Goal: Find specific page/section: Find specific page/section

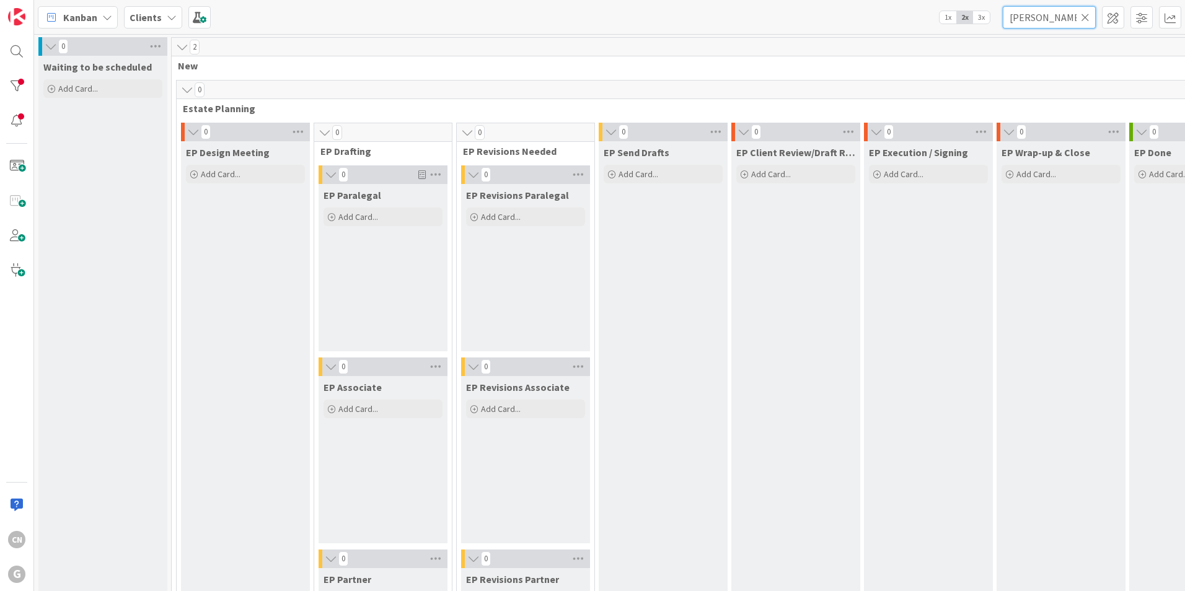
drag, startPoint x: 1047, startPoint y: 21, endPoint x: 951, endPoint y: 11, distance: 96.0
click at [951, 14] on div "Kanban Clients 1x 2x 3x sanders" at bounding box center [609, 17] width 1151 height 34
type input "lenchinsky"
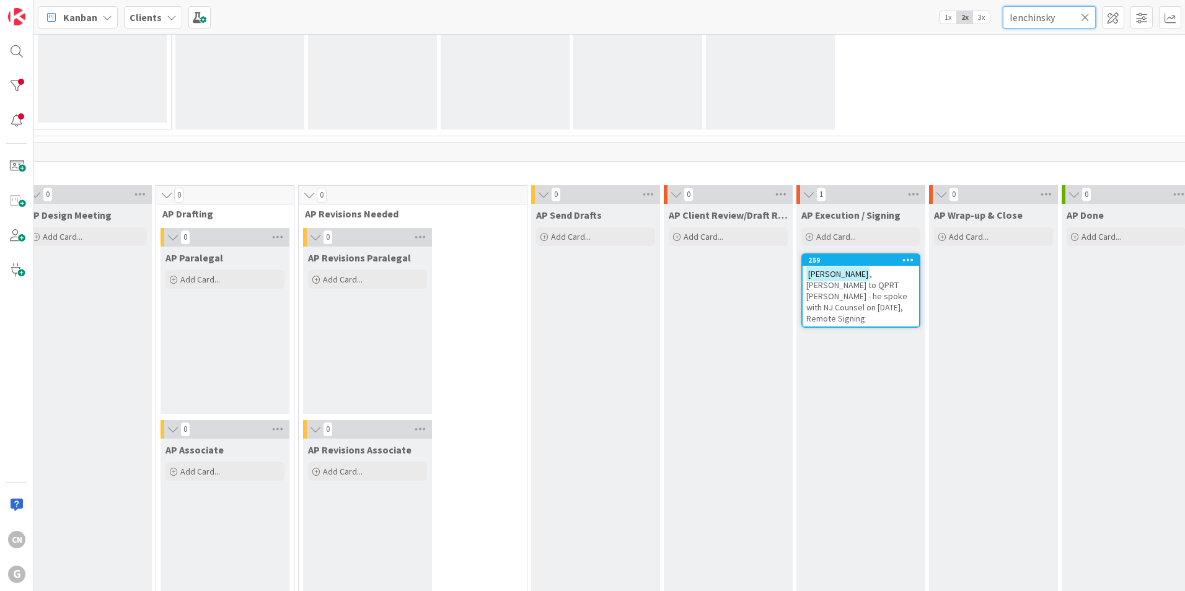
scroll to position [805, 425]
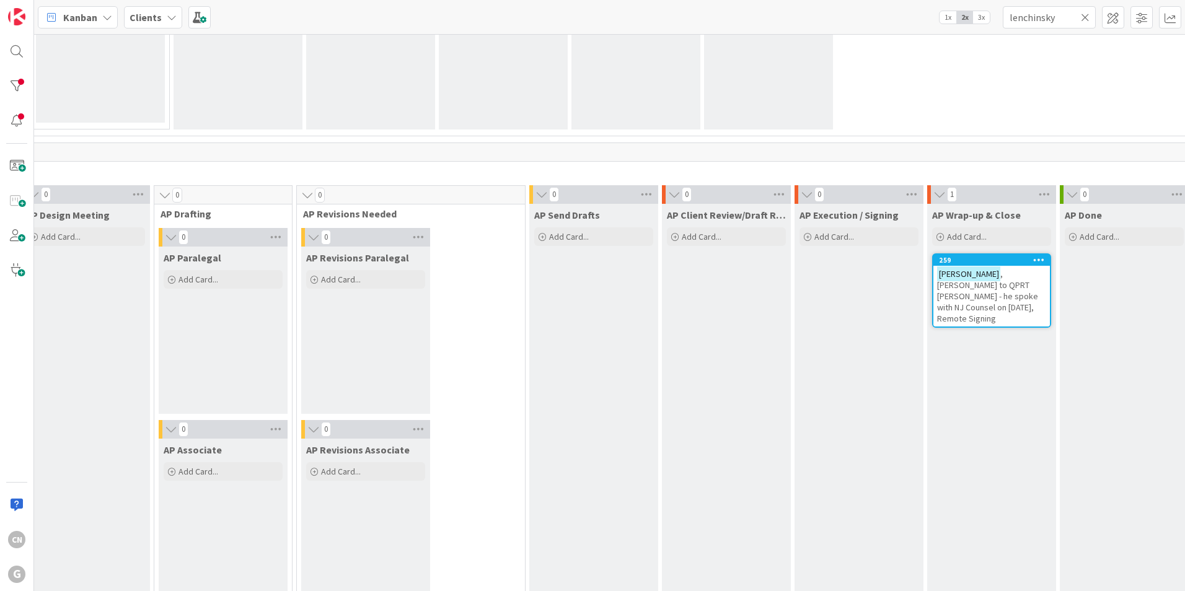
click at [937, 295] on span ", [PERSON_NAME] to QPRT [PERSON_NAME] - he spoke with NJ Counsel on [DATE], Rem…" at bounding box center [987, 296] width 101 height 56
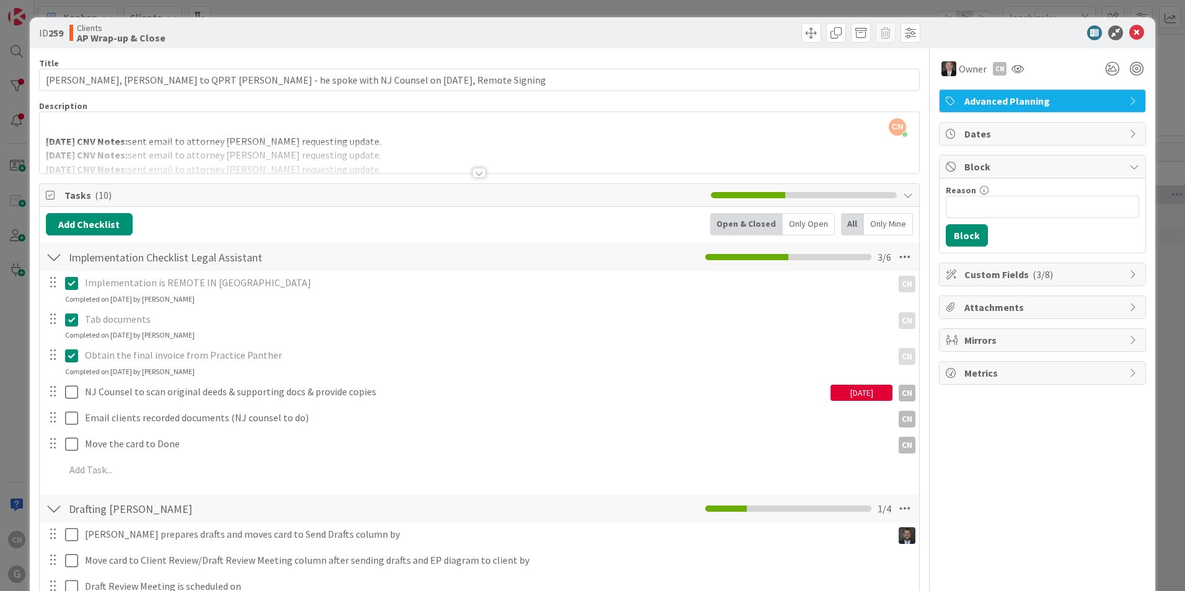
click at [133, 130] on div "CN Cindy Negron Vitilio just joined 9.30.2025 CNV Notes: sent email to attorney…" at bounding box center [480, 142] width 880 height 61
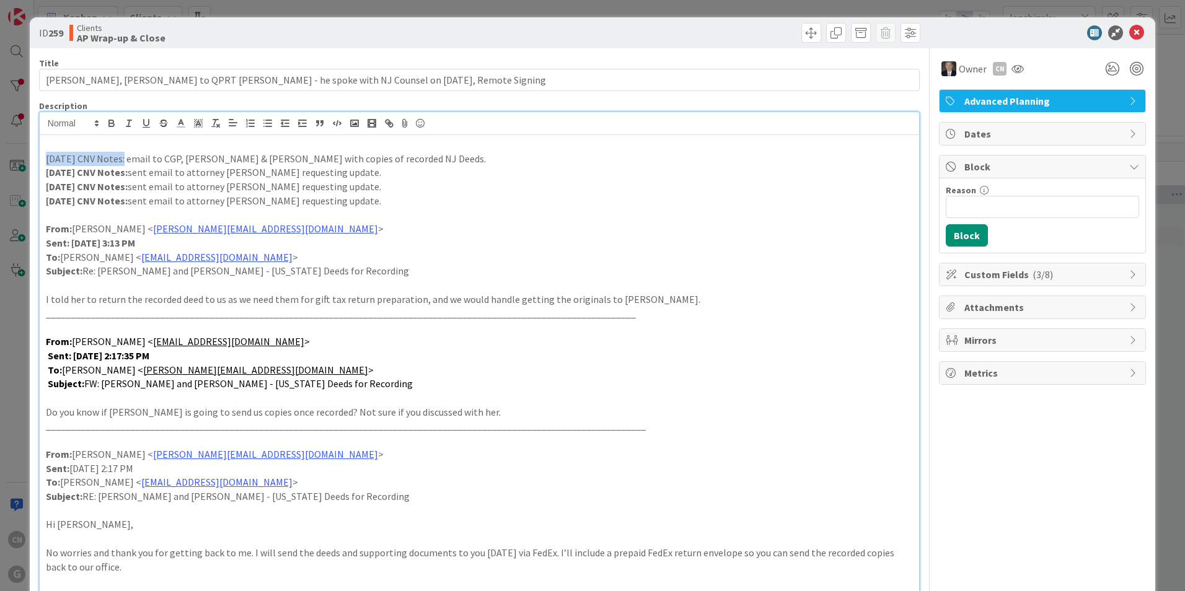
drag, startPoint x: 119, startPoint y: 161, endPoint x: 38, endPoint y: 159, distance: 80.6
click at [110, 122] on icon "button" at bounding box center [111, 123] width 11 height 11
click at [1131, 32] on icon at bounding box center [1136, 32] width 15 height 15
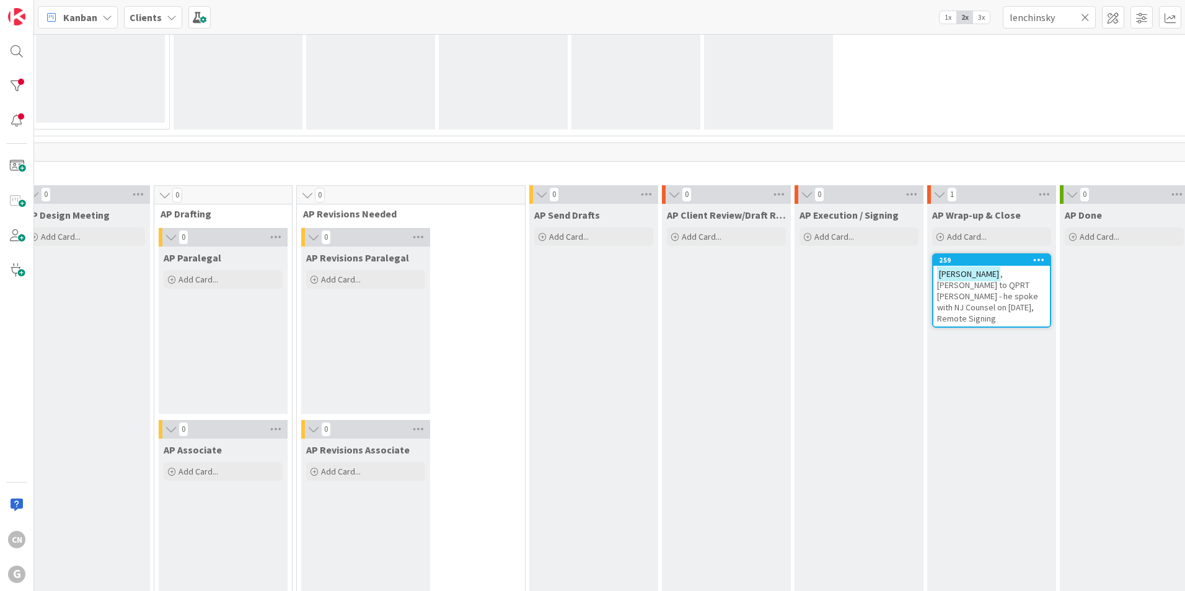
click at [937, 299] on span ", [PERSON_NAME] to QPRT [PERSON_NAME] - he spoke with NJ Counsel on [DATE], Rem…" at bounding box center [987, 296] width 101 height 56
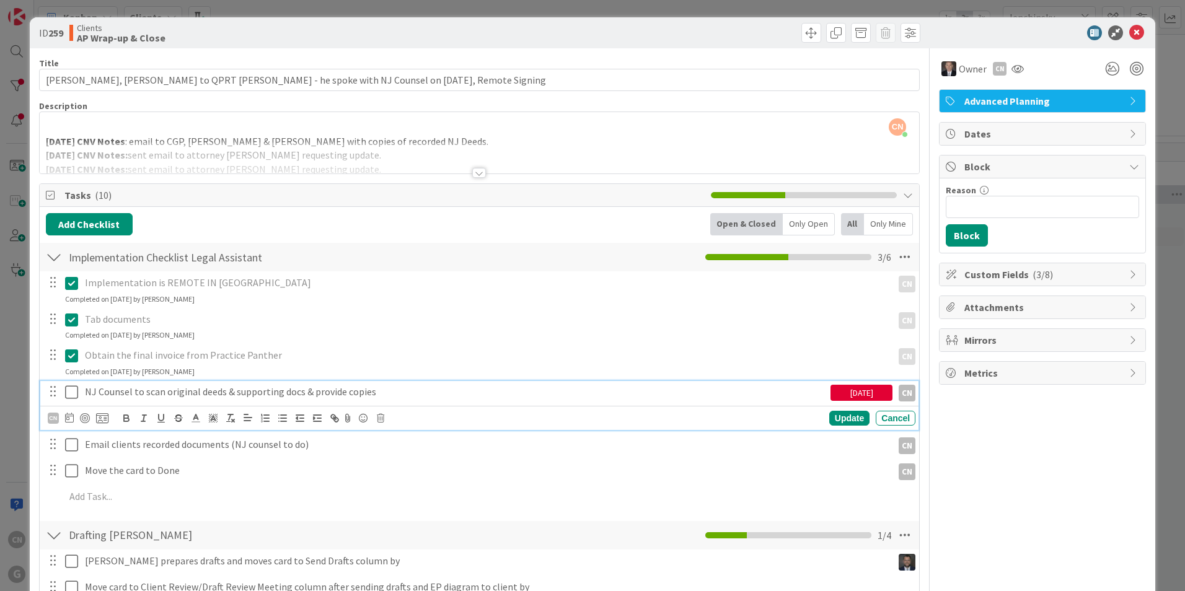
click at [70, 389] on icon at bounding box center [71, 392] width 13 height 15
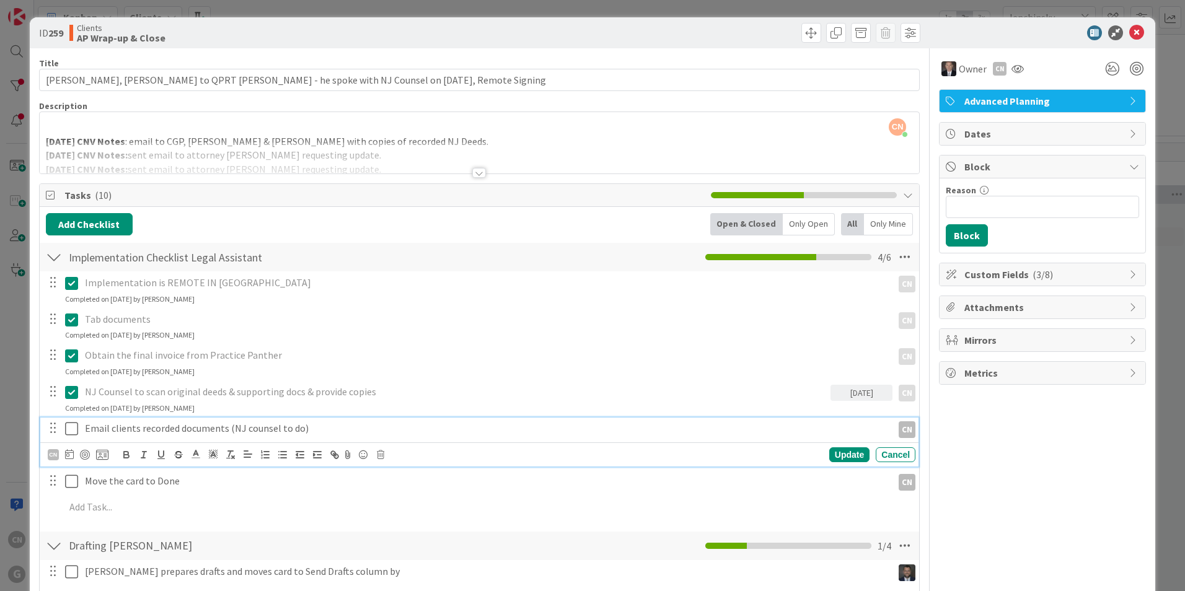
click at [259, 427] on p "Email clients recorded documents (NJ counsel to do)" at bounding box center [486, 429] width 803 height 14
drag, startPoint x: 322, startPoint y: 430, endPoint x: 227, endPoint y: 434, distance: 94.3
click at [227, 434] on p "Email clients recorded documents (NJ counsel to do)" at bounding box center [486, 429] width 803 height 14
click at [72, 431] on icon at bounding box center [71, 429] width 13 height 15
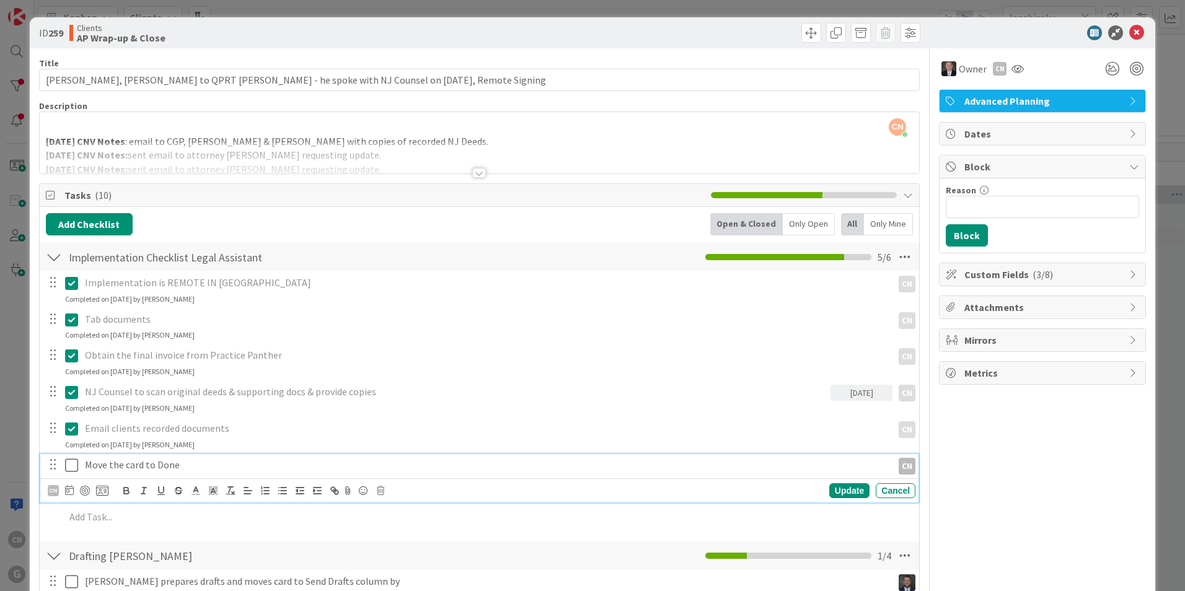
click at [69, 469] on icon at bounding box center [71, 465] width 13 height 15
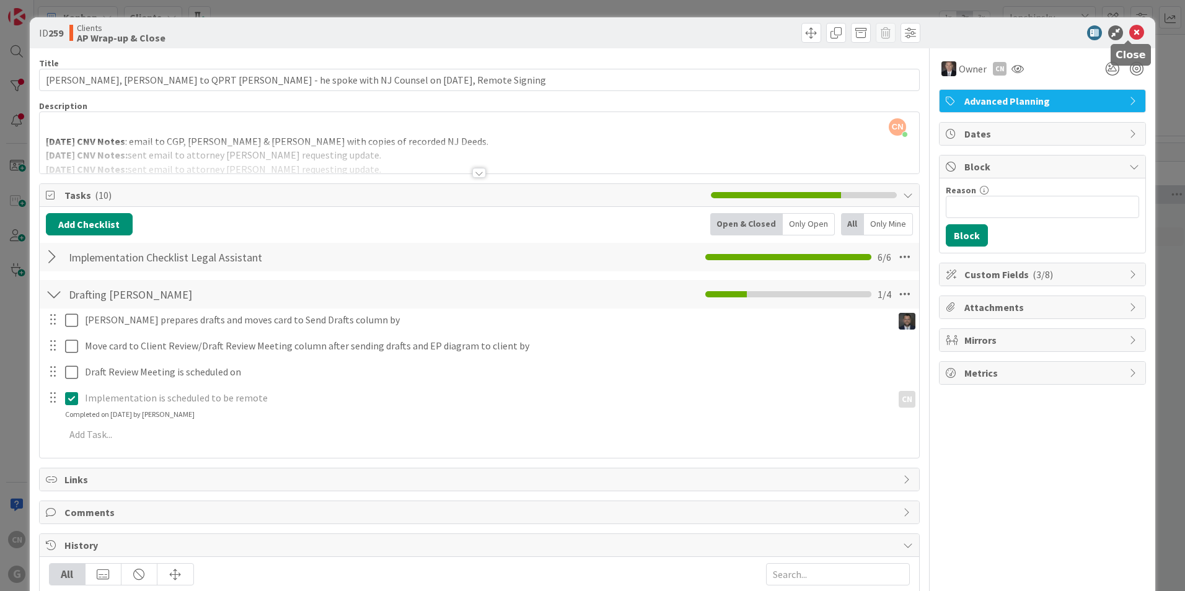
click at [1129, 34] on icon at bounding box center [1136, 32] width 15 height 15
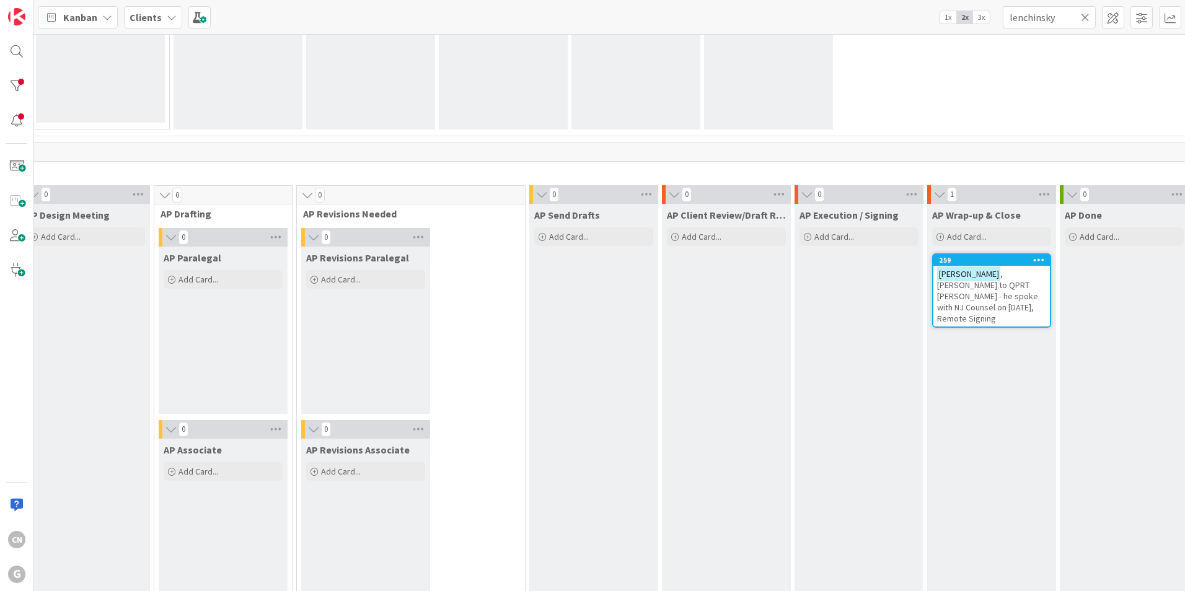
click at [937, 294] on span ", [PERSON_NAME] to QPRT [PERSON_NAME] - he spoke with NJ Counsel on [DATE], Rem…" at bounding box center [987, 296] width 101 height 56
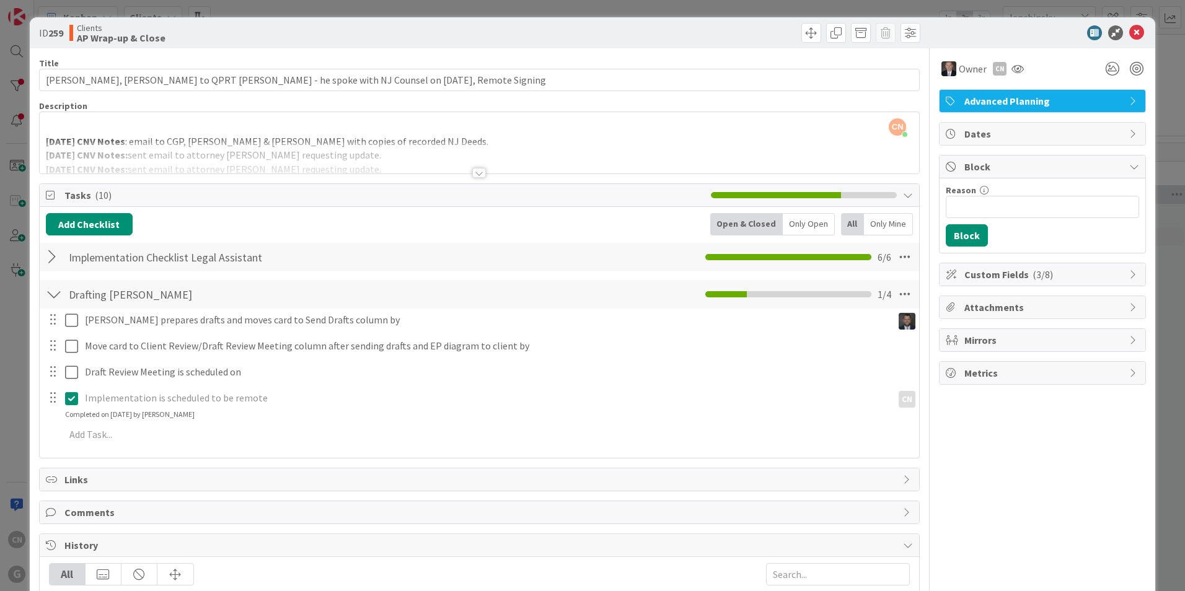
click at [46, 257] on div at bounding box center [54, 257] width 16 height 22
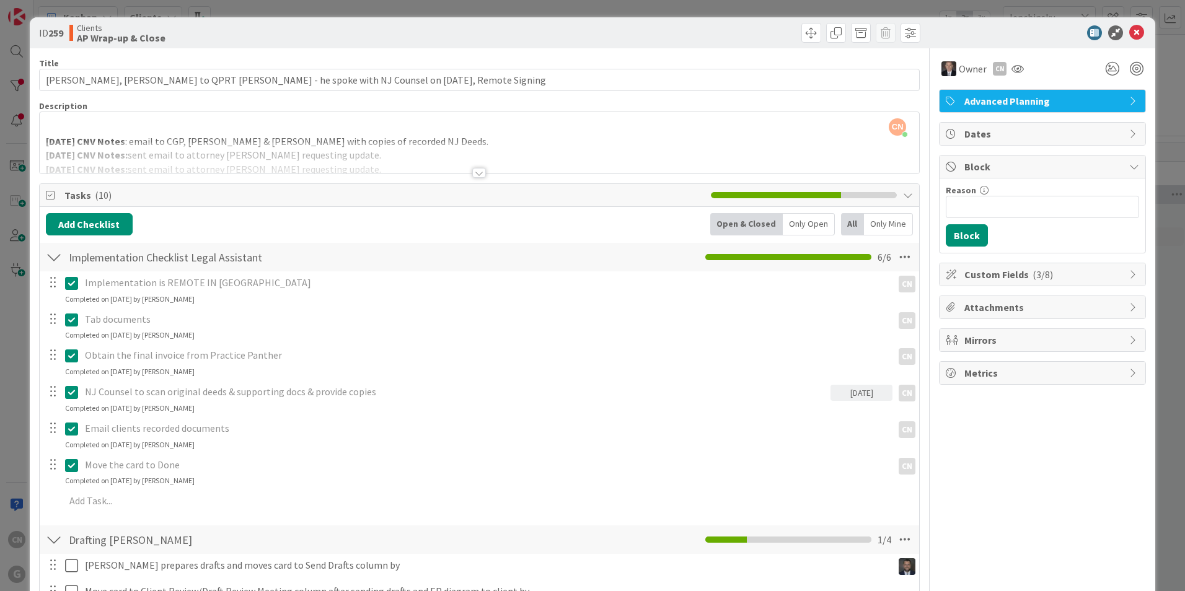
click at [404, 141] on div "10.7.25 CNV Notes : email to CGP, Bobby & Bonnie with copies of recorded NJ Dee…" at bounding box center [480, 146] width 880 height 56
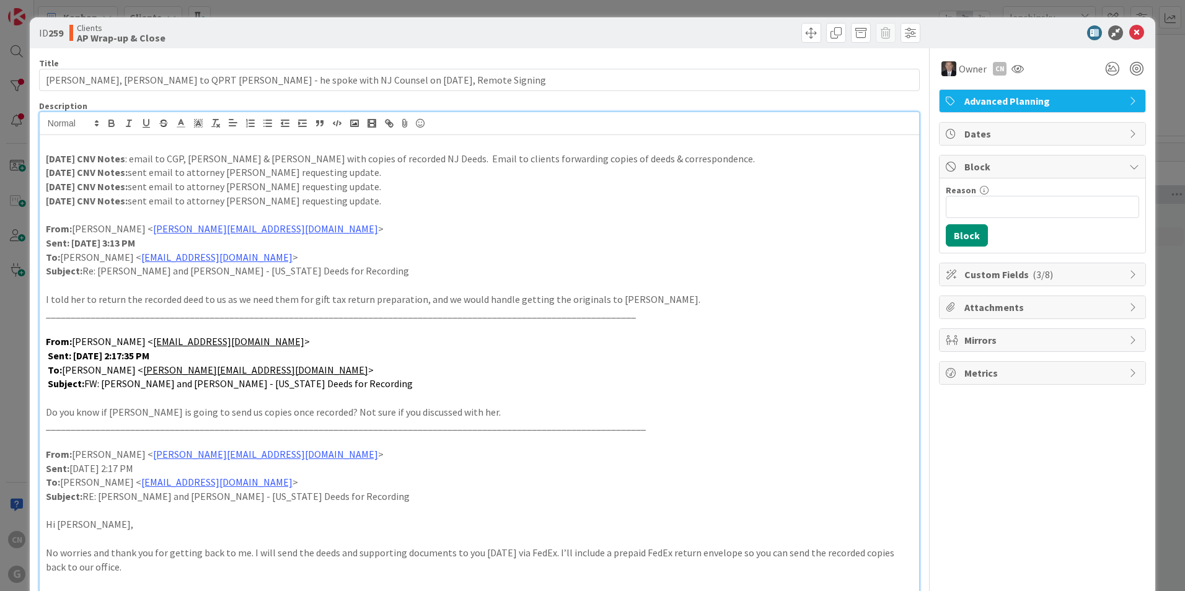
click at [650, 159] on p "10.7.25 CNV Notes : email to CGP, Bobby & Bonnie with copies of recorded NJ Dee…" at bounding box center [479, 159] width 867 height 14
click at [1129, 33] on icon at bounding box center [1136, 32] width 15 height 15
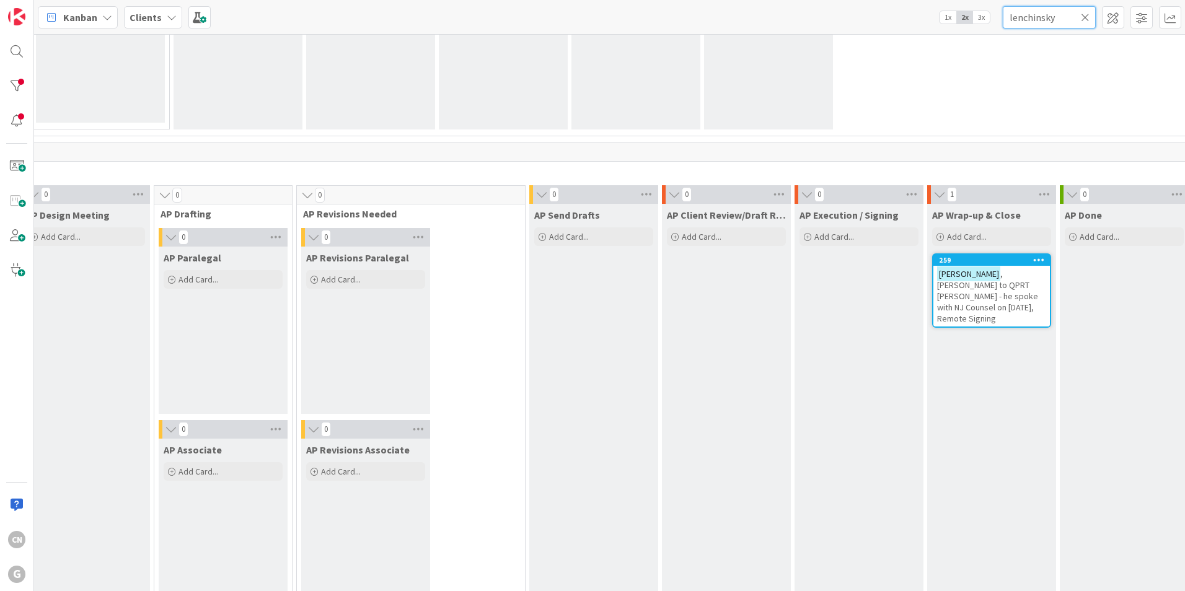
drag, startPoint x: 1056, startPoint y: 18, endPoint x: 936, endPoint y: 25, distance: 120.4
click at [936, 25] on div "Kanban Clients 1x 2x 3x lenchinsky" at bounding box center [609, 17] width 1151 height 34
type input "augustine"
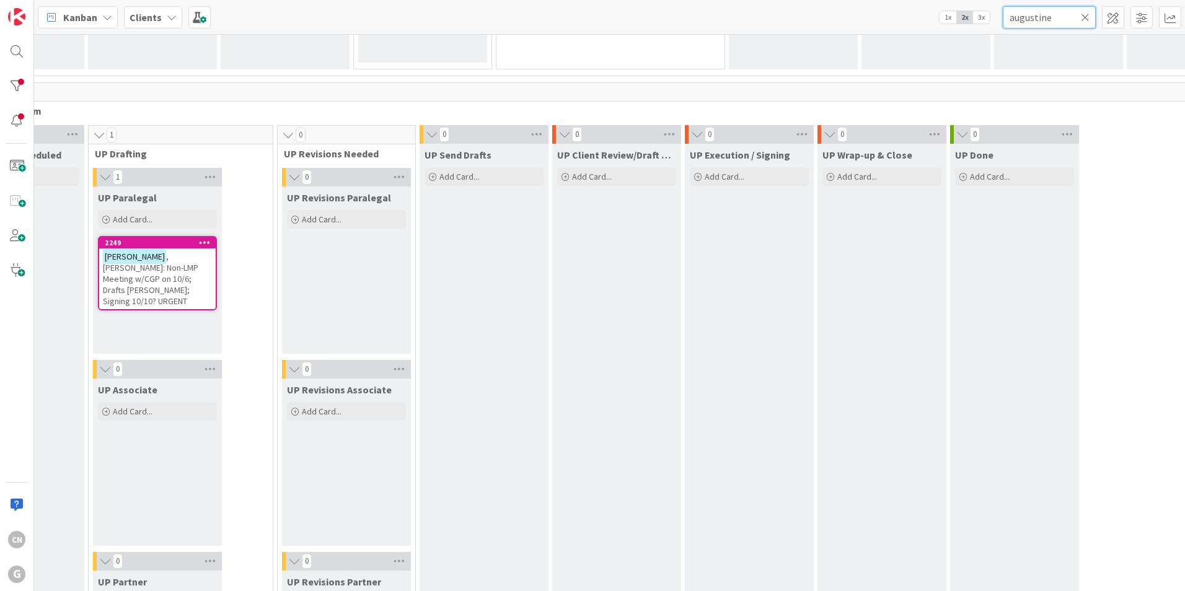
scroll to position [1735, 226]
click at [164, 271] on span ", Jill: Non-LMP Meeting w/CGP on 10/6; Drafts Paul Joel; Signing 10/10? URGENT" at bounding box center [150, 277] width 95 height 56
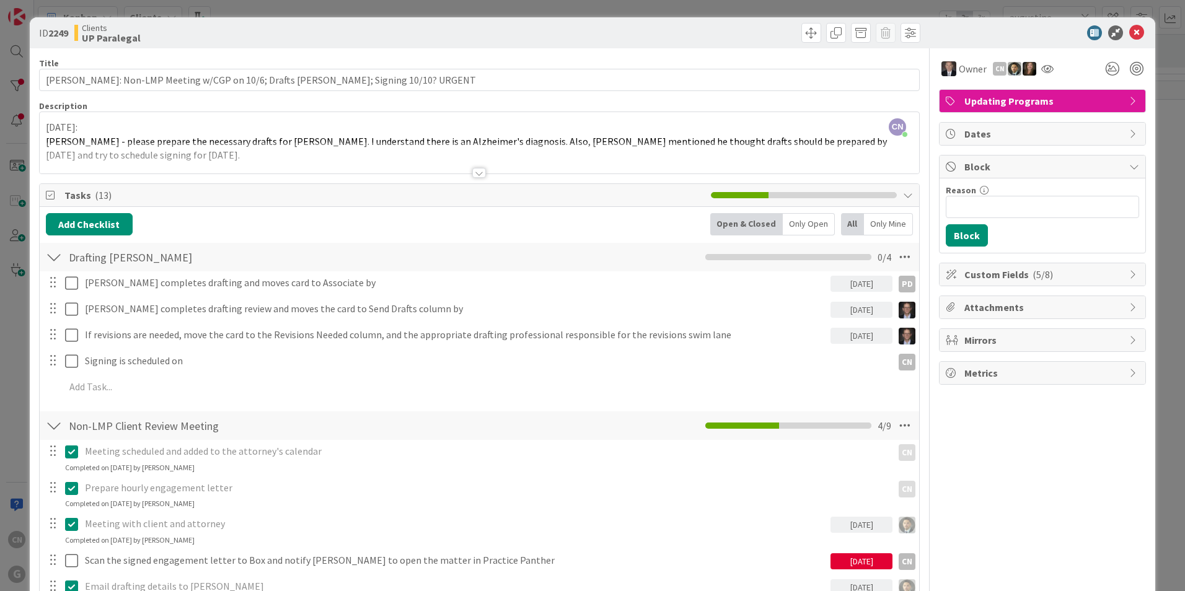
click at [244, 160] on div at bounding box center [480, 158] width 880 height 32
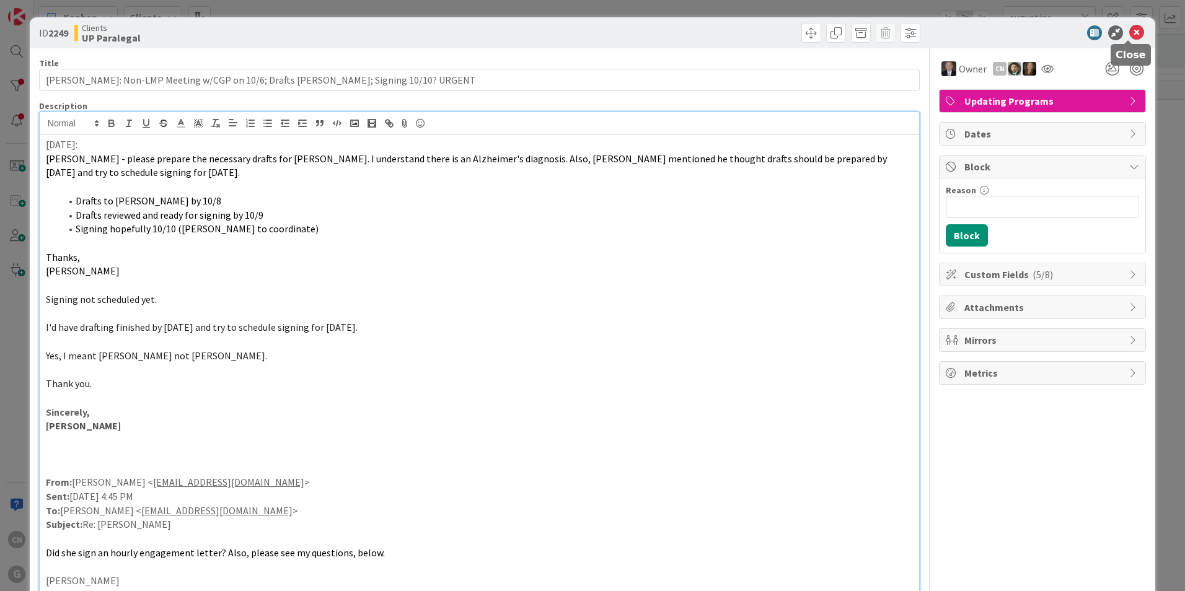
click at [1129, 32] on icon at bounding box center [1136, 32] width 15 height 15
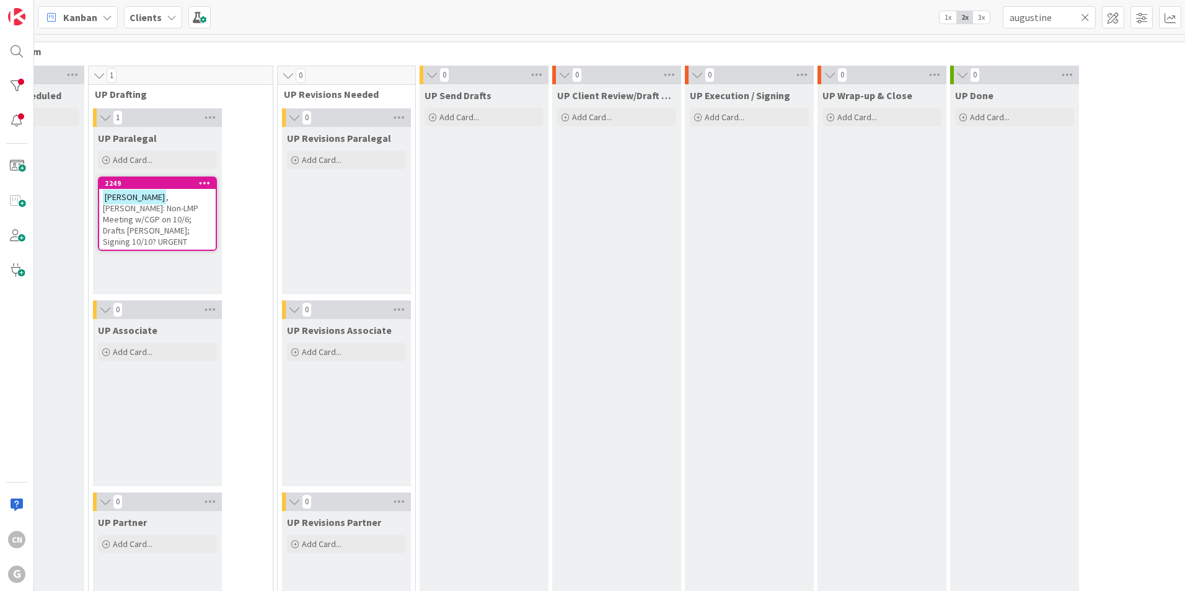
scroll to position [1793, 226]
click at [154, 219] on span ", Jill: Non-LMP Meeting w/CGP on 10/6; Drafts Paul Joel; Signing 10/10? URGENT" at bounding box center [150, 219] width 95 height 56
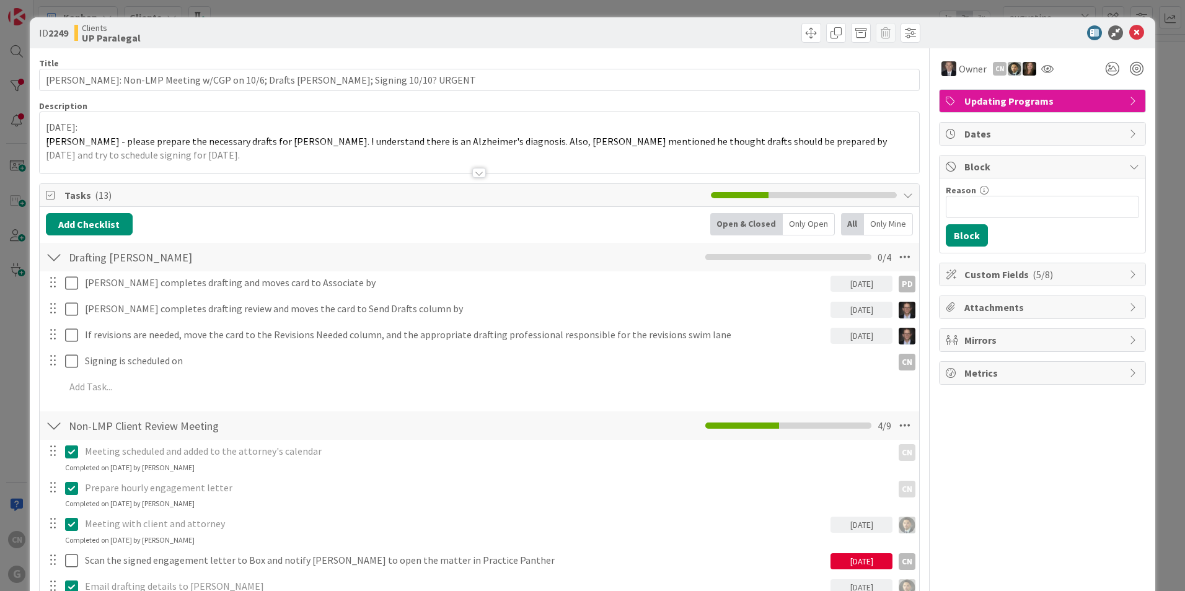
click at [46, 125] on div "10/6/2025: Paul - please prepare the necessary drafts for Jill Augustine. I und…" at bounding box center [480, 142] width 880 height 61
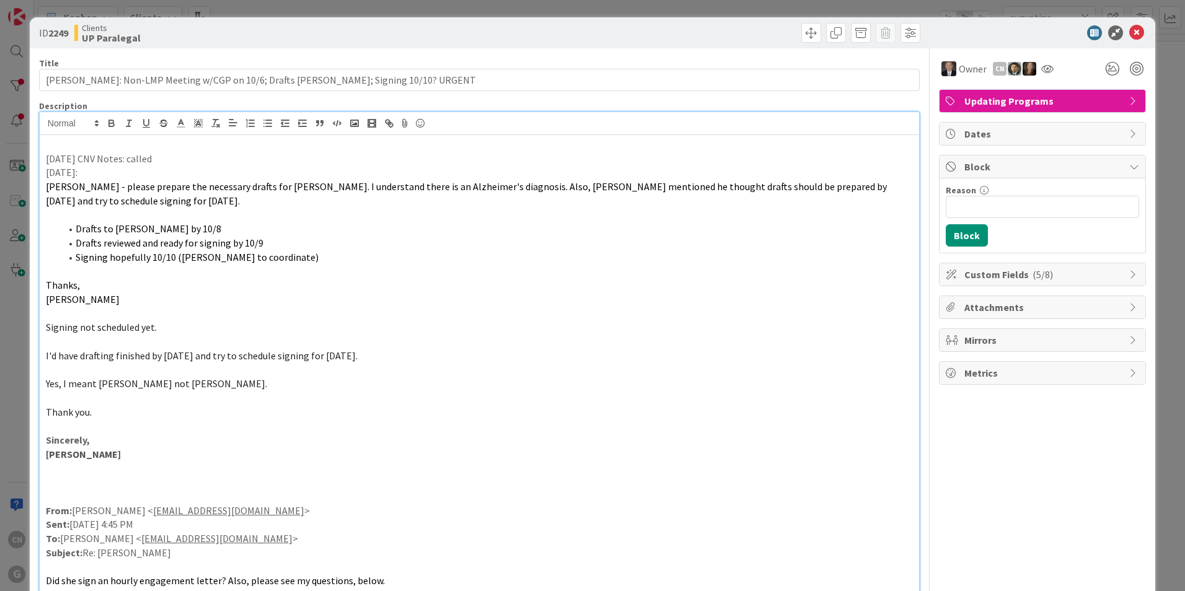
click at [174, 160] on p "10.7.25 CNV Notes: called" at bounding box center [479, 159] width 867 height 14
click at [234, 160] on p "10.7.25 CNV Notes: called son, Mark Augustine to schedule Friday signing. He ha…" at bounding box center [479, 159] width 867 height 14
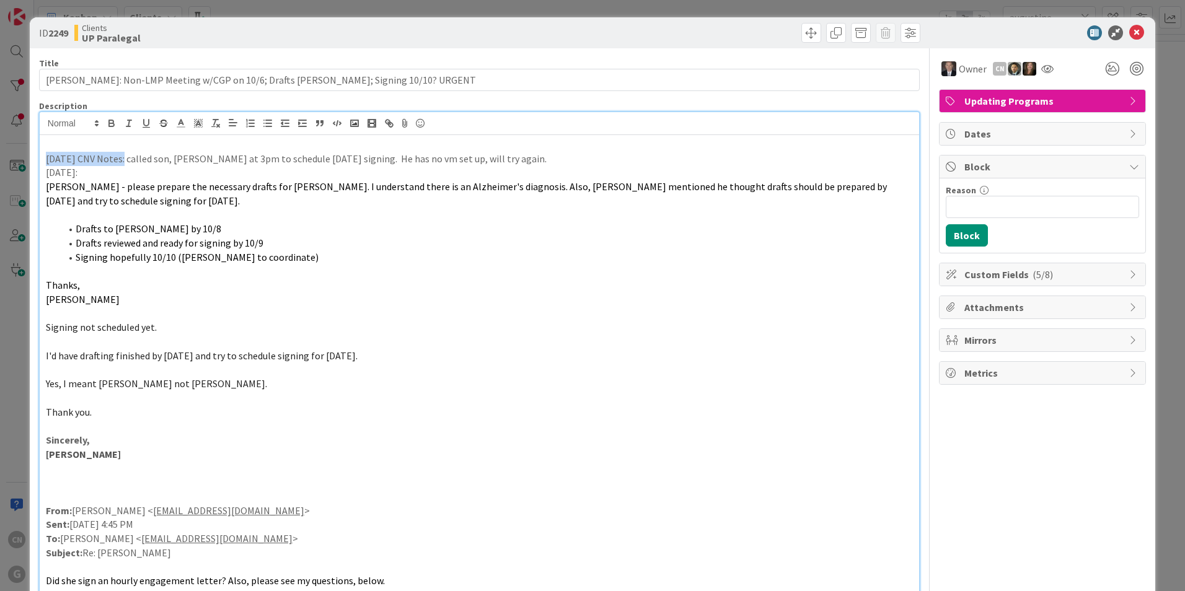
drag, startPoint x: 44, startPoint y: 158, endPoint x: 119, endPoint y: 157, distance: 75.0
click at [119, 157] on div "10.7.25 CNV Notes: called son, Mark Augustine at 3pm to schedule Friday signing…" at bounding box center [480, 551] width 880 height 832
drag, startPoint x: 111, startPoint y: 122, endPoint x: 130, endPoint y: 191, distance: 71.4
click at [110, 122] on icon "button" at bounding box center [111, 123] width 11 height 11
click at [531, 329] on p "Signing not scheduled yet." at bounding box center [479, 327] width 867 height 14
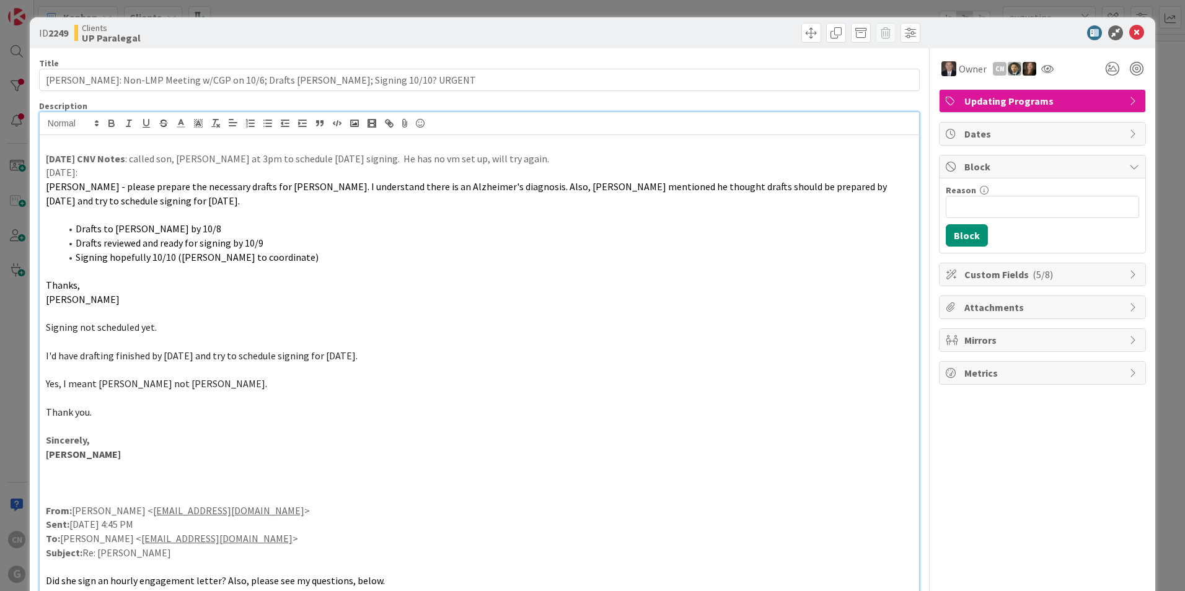
click at [788, 493] on p at bounding box center [479, 497] width 867 height 14
click at [582, 161] on p "10.7.25 CNV Notes : called son, Mark Augustine at 3pm to schedule Friday signin…" at bounding box center [479, 159] width 867 height 14
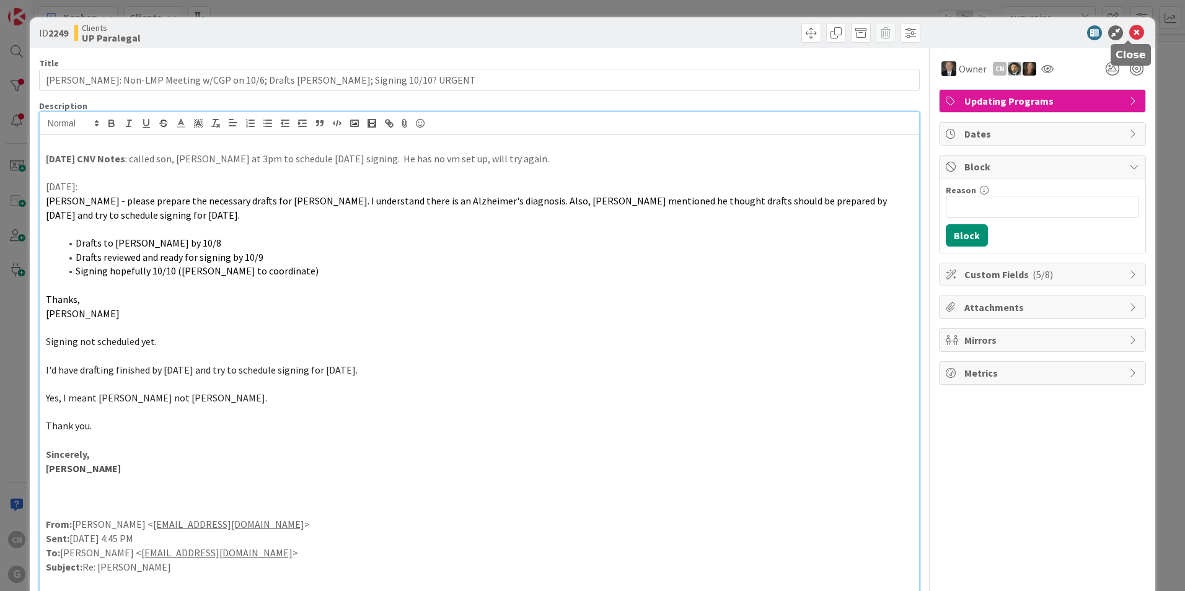
click at [1129, 35] on icon at bounding box center [1136, 32] width 15 height 15
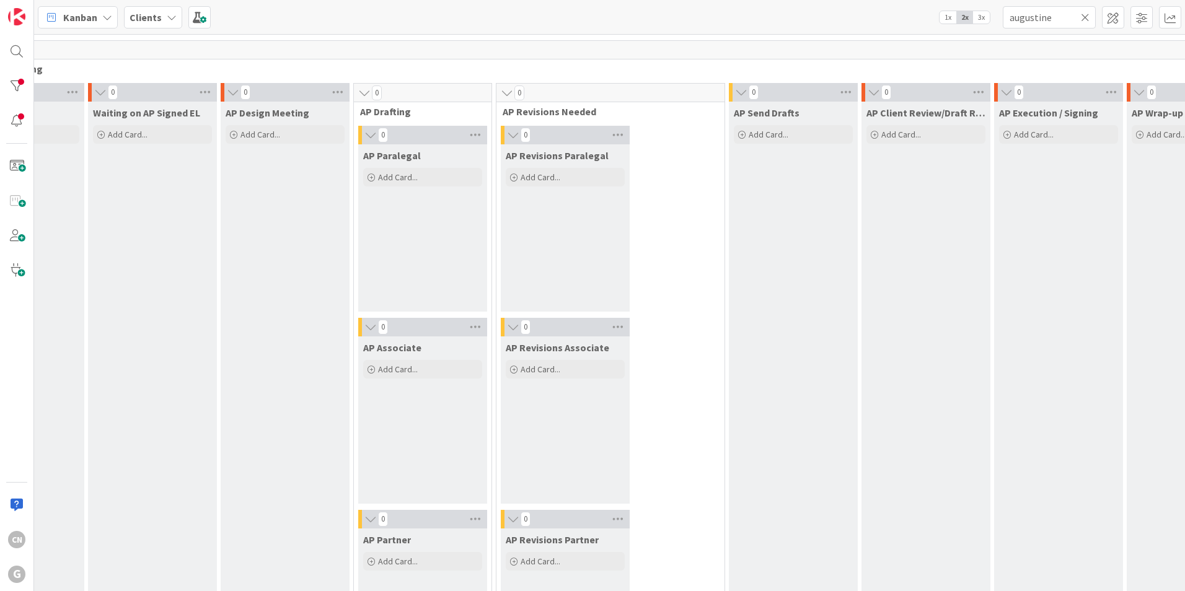
scroll to position [894, 226]
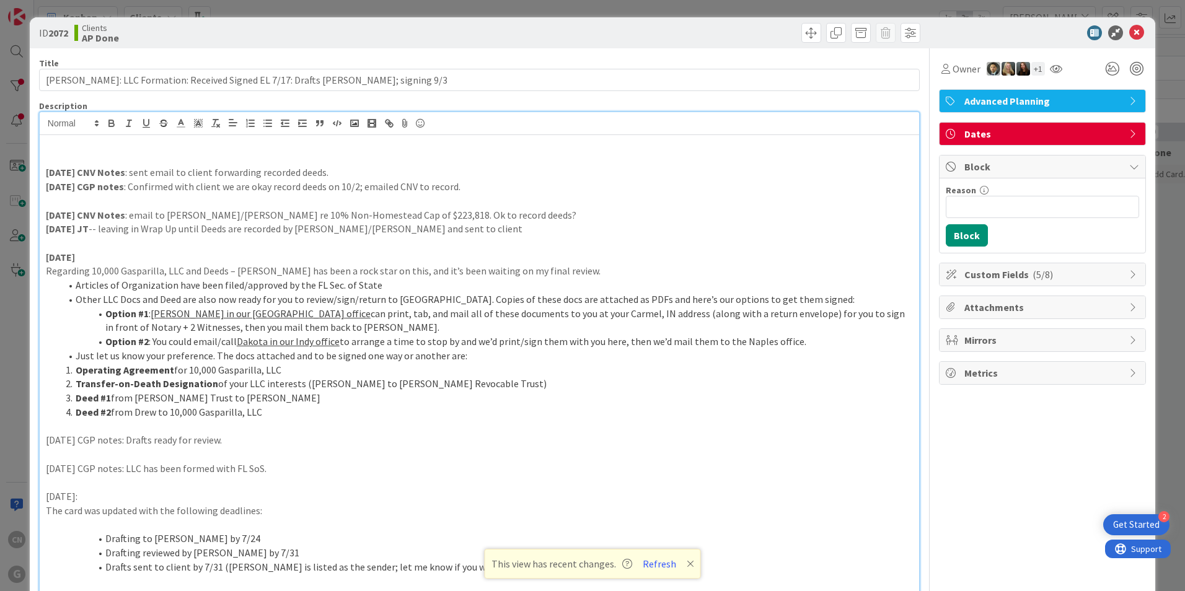
scroll to position [860, 342]
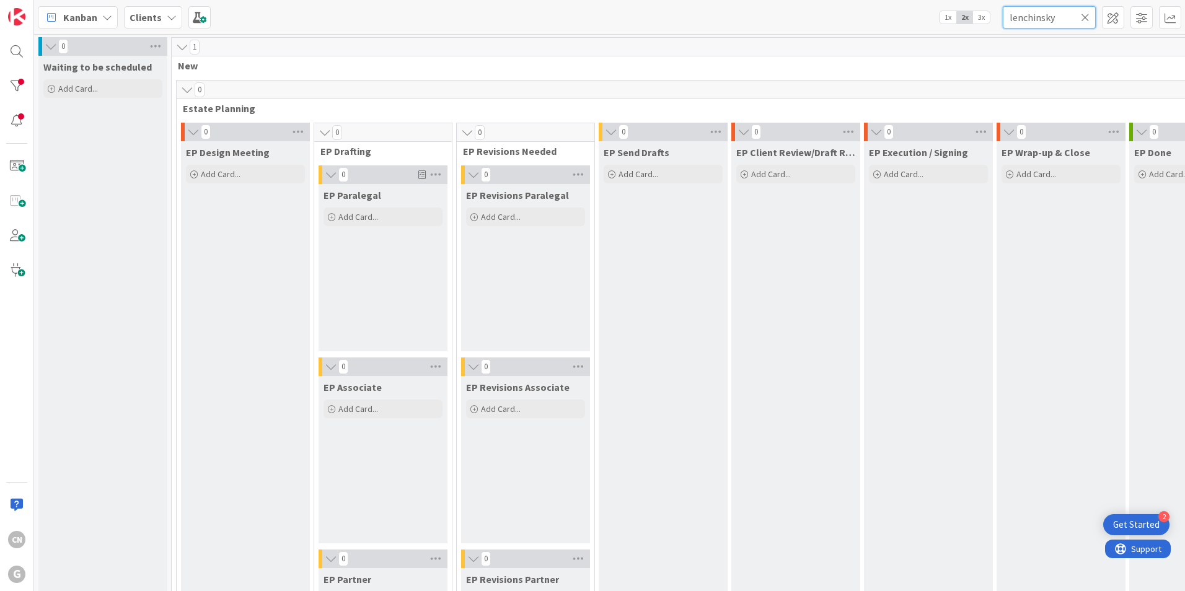
drag, startPoint x: 1061, startPoint y: 19, endPoint x: 922, endPoint y: 20, distance: 138.9
click at [922, 20] on div "Kanban Clients 1x 2x 3x lenchinsky" at bounding box center [609, 17] width 1151 height 34
type input "[PERSON_NAME]"
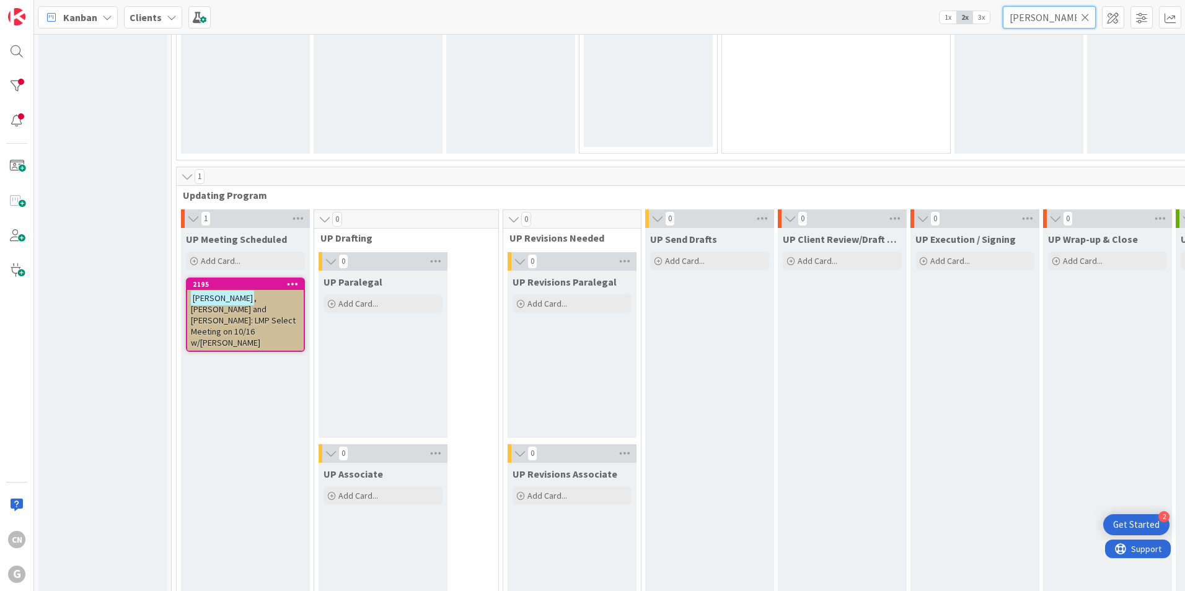
scroll to position [1649, 0]
click at [216, 306] on span ", [PERSON_NAME] and [PERSON_NAME]: LMP Select Meeting on 10/16 w/[PERSON_NAME]" at bounding box center [243, 320] width 105 height 56
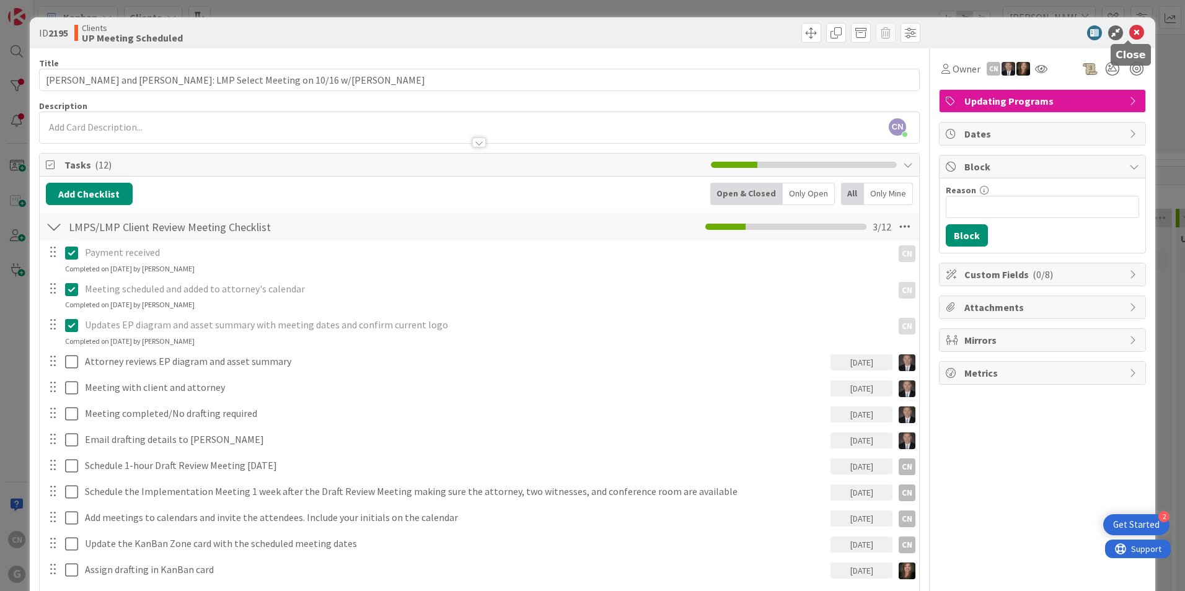
click at [1131, 32] on icon at bounding box center [1136, 32] width 15 height 15
